Goal: Task Accomplishment & Management: Manage account settings

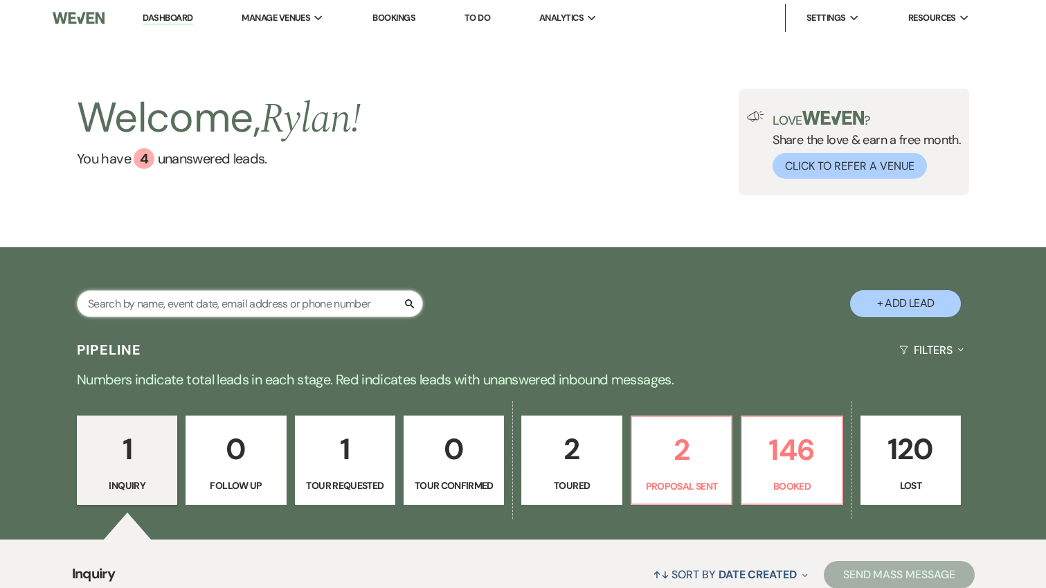
click at [280, 295] on input "text" at bounding box center [250, 303] width 346 height 27
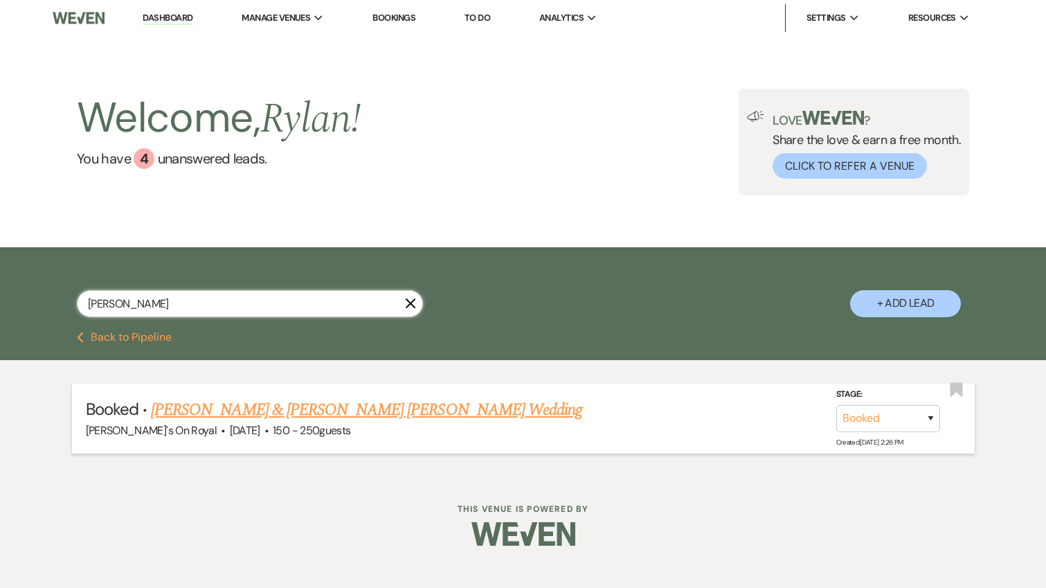
type input "[PERSON_NAME]"
click at [441, 409] on link "[PERSON_NAME] & [PERSON_NAME] [PERSON_NAME] Wedding" at bounding box center [366, 409] width 431 height 25
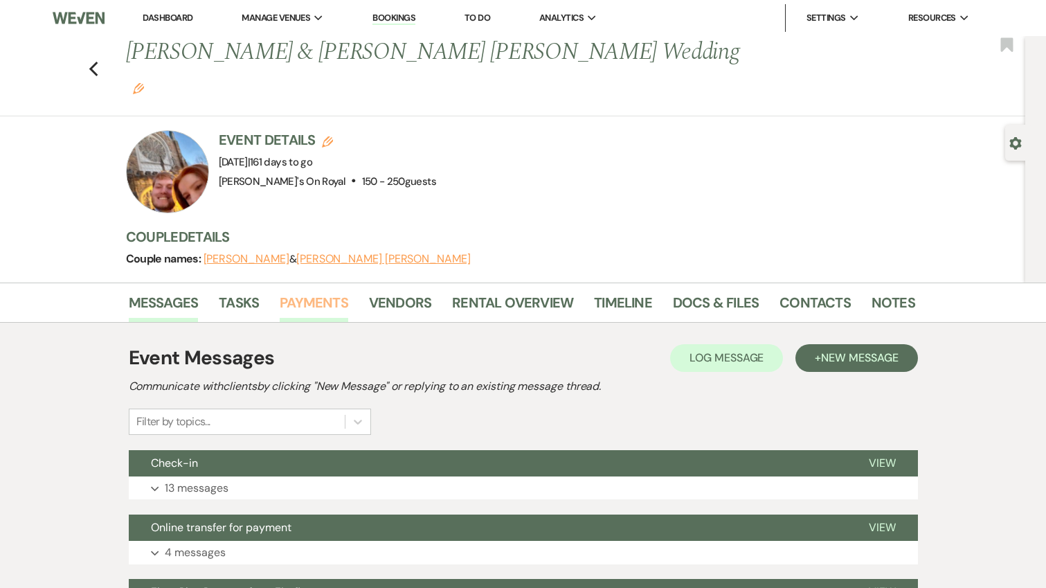
click at [322, 291] on link "Payments" at bounding box center [314, 306] width 69 height 30
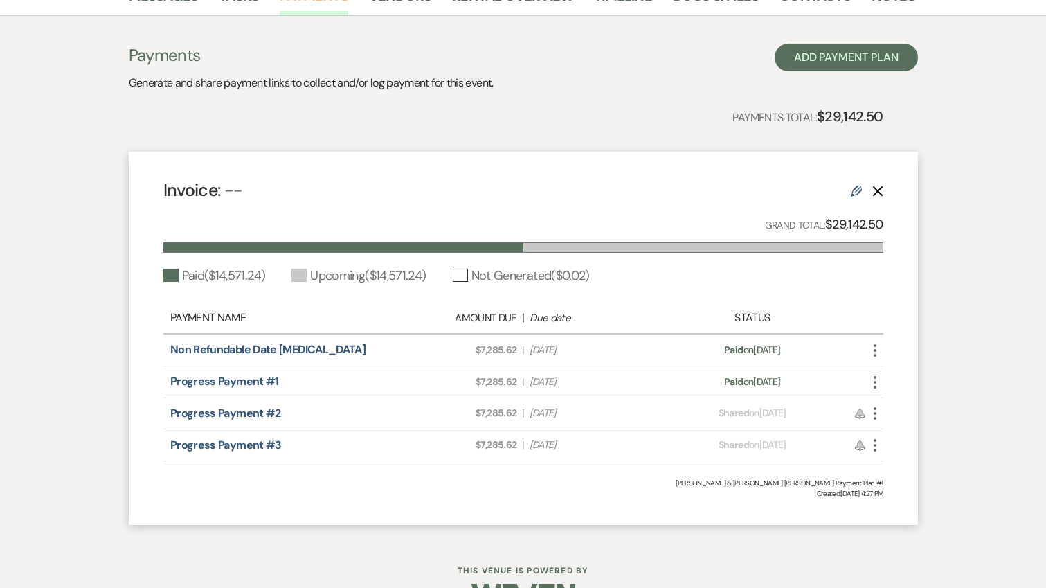
scroll to position [313, 0]
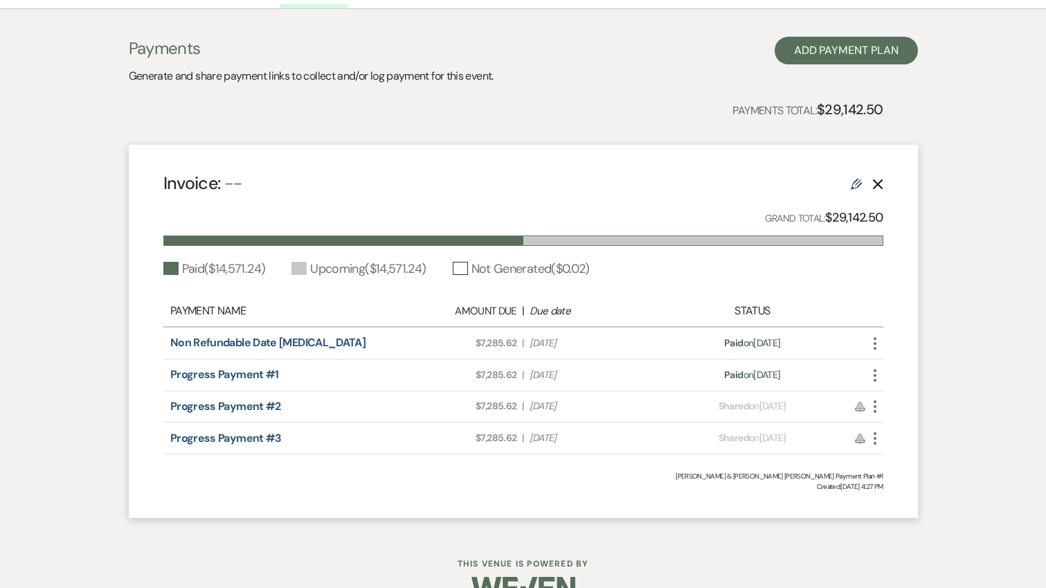
click at [874, 400] on use "button" at bounding box center [874, 406] width 3 height 12
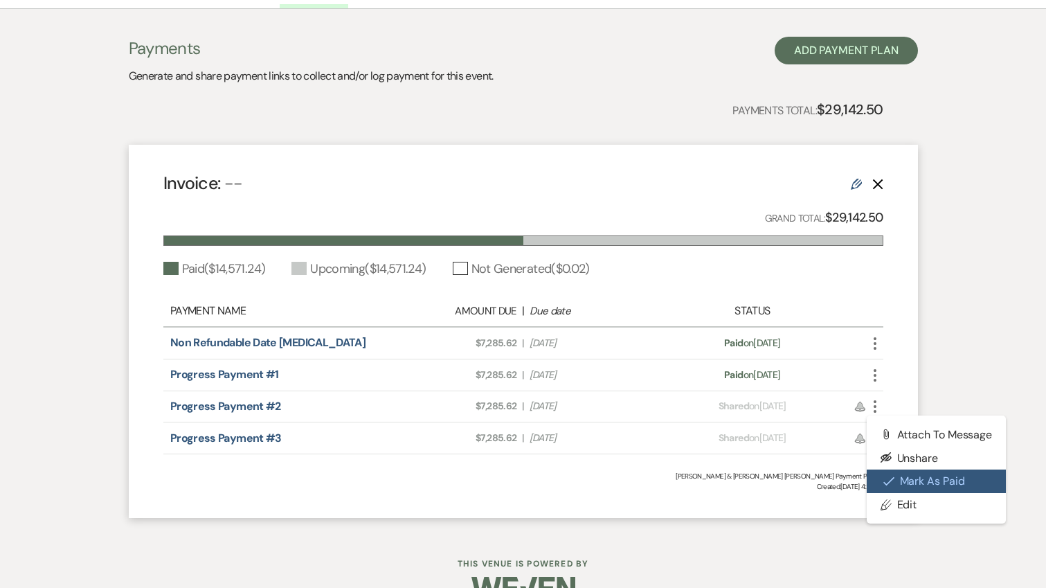
click at [895, 469] on button "Check [PERSON_NAME] [PERSON_NAME] as Paid" at bounding box center [936, 481] width 140 height 24
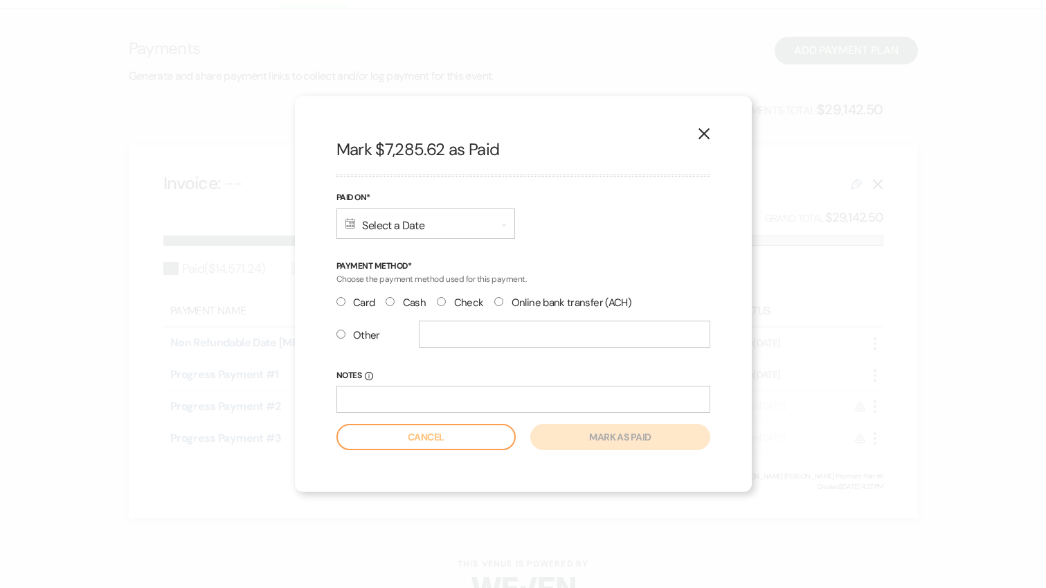
click at [468, 233] on div "Calendar Select a Date Expand" at bounding box center [425, 223] width 179 height 30
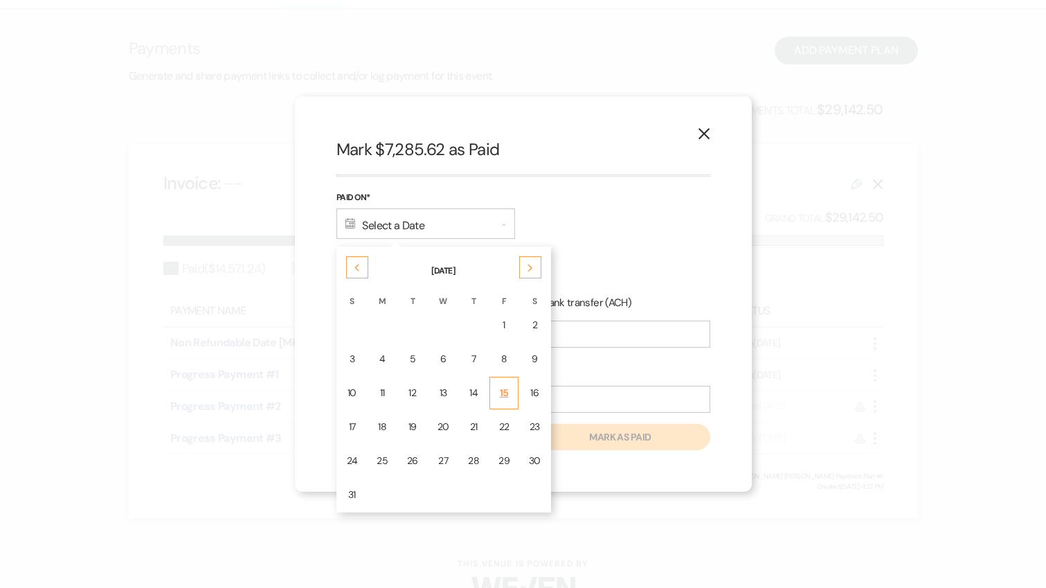
click at [504, 390] on div "15" at bounding box center [503, 392] width 11 height 15
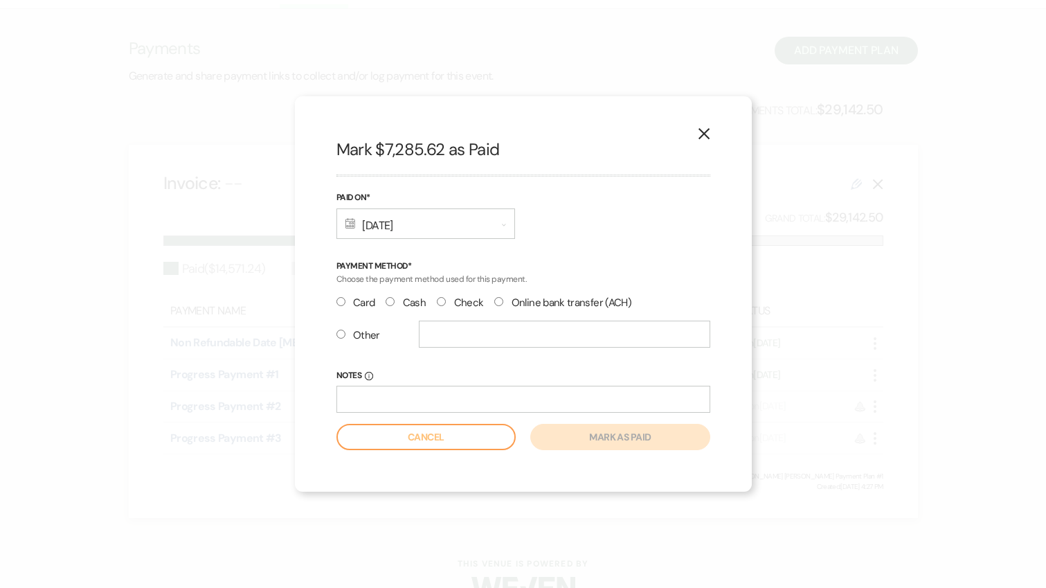
click at [453, 300] on label "Check" at bounding box center [460, 302] width 46 height 19
click at [446, 300] on input "Check" at bounding box center [441, 301] width 9 height 9
radio input "true"
click at [565, 406] on input "Notes Info" at bounding box center [523, 398] width 374 height 27
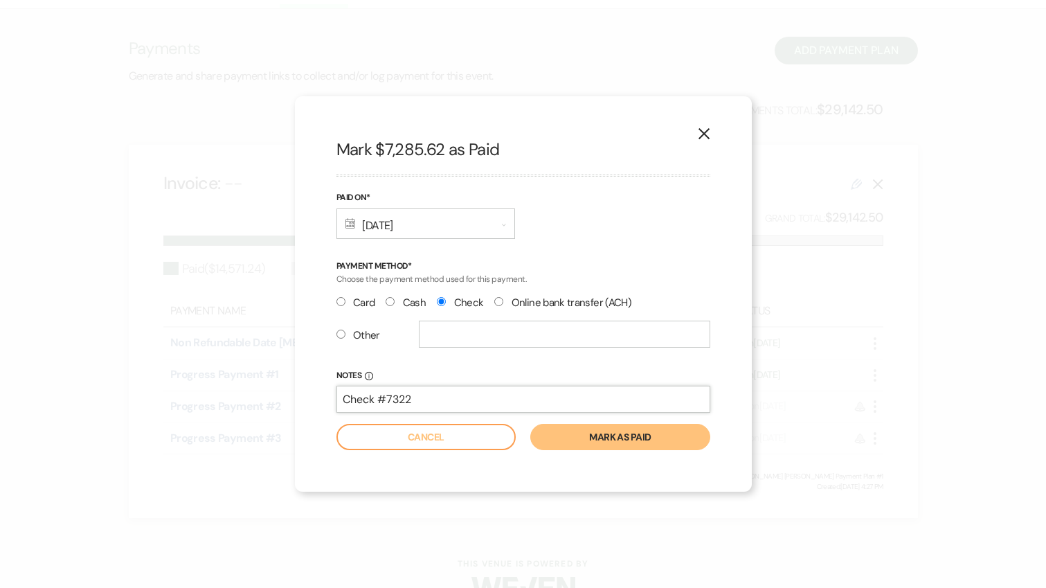
type input "Check #7322"
click at [530, 424] on button "Mark as paid" at bounding box center [619, 437] width 179 height 26
